Goal: Find specific page/section

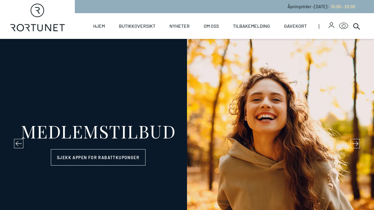
select select "NO"
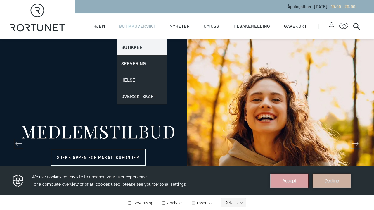
click at [131, 47] on link "Butikker" at bounding box center [142, 47] width 51 height 16
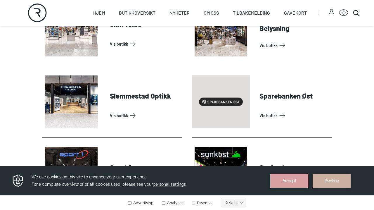
scroll to position [1643, 0]
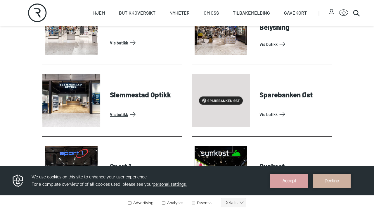
click at [120, 115] on link "Vis butikk" at bounding box center [145, 114] width 70 height 9
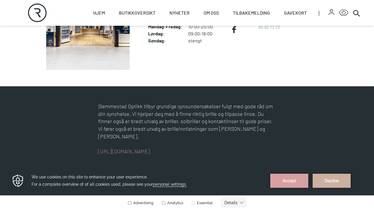
scroll to position [202, 0]
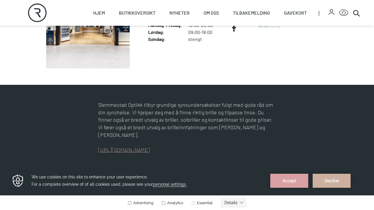
click at [144, 149] on link "[URL][DOMAIN_NAME]" at bounding box center [124, 150] width 52 height 6
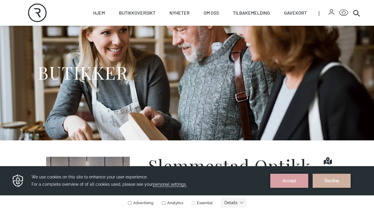
scroll to position [33, 0]
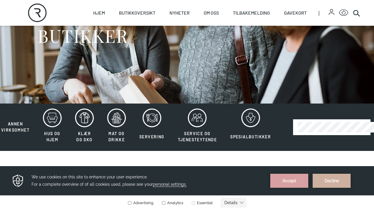
scroll to position [66, 0]
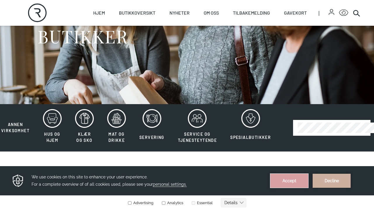
click at [299, 180] on button "Accept" at bounding box center [290, 181] width 38 height 14
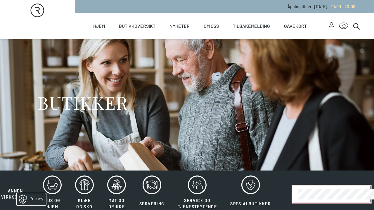
scroll to position [0, 0]
